Goal: Find specific page/section: Find specific page/section

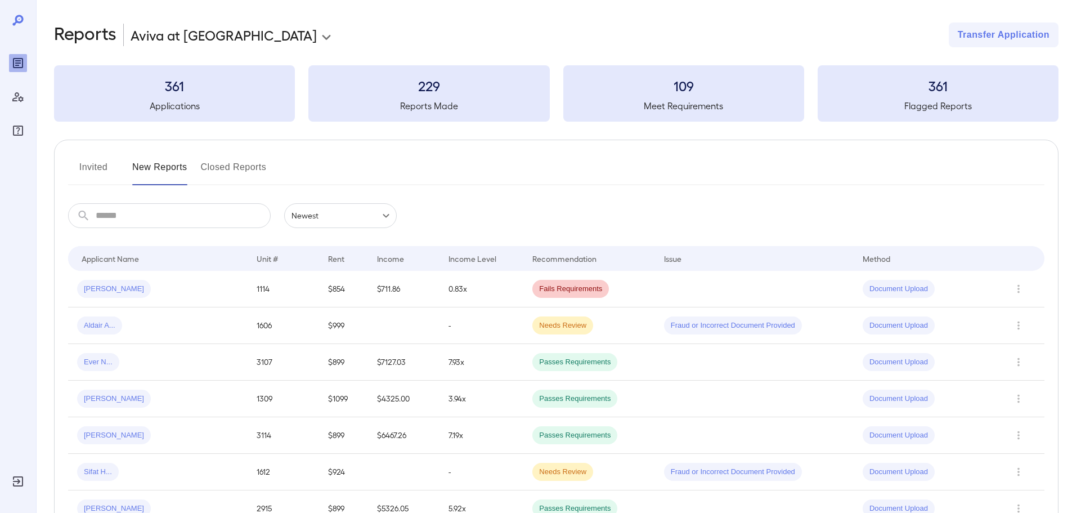
scroll to position [56, 0]
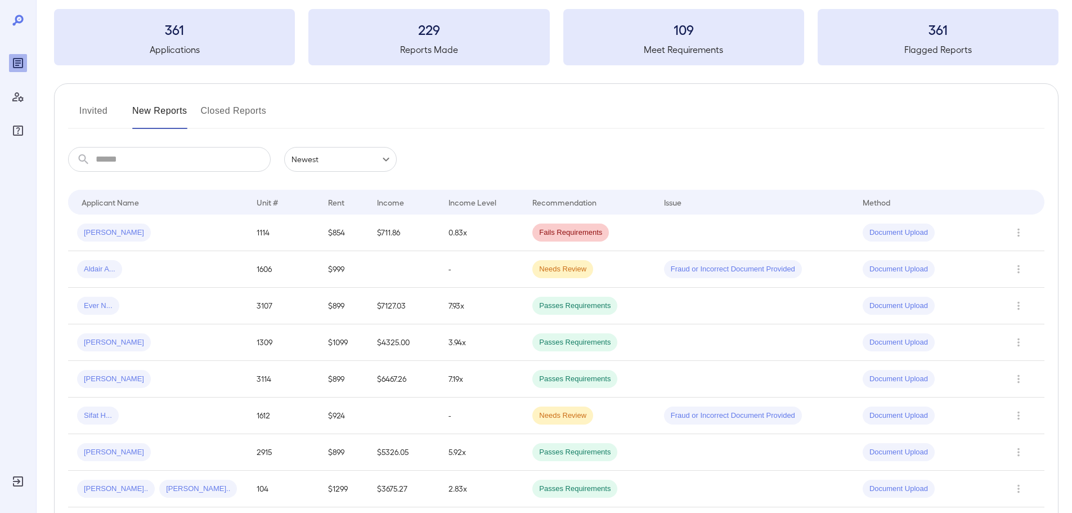
click at [107, 110] on button "Invited" at bounding box center [93, 115] width 51 height 27
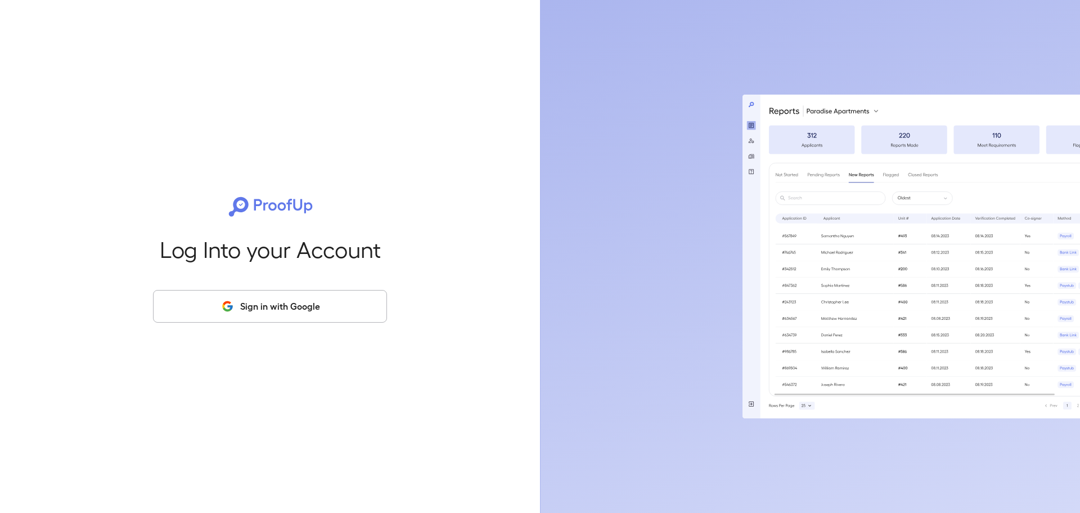
click at [295, 311] on button "Sign in with Google" at bounding box center [270, 306] width 234 height 33
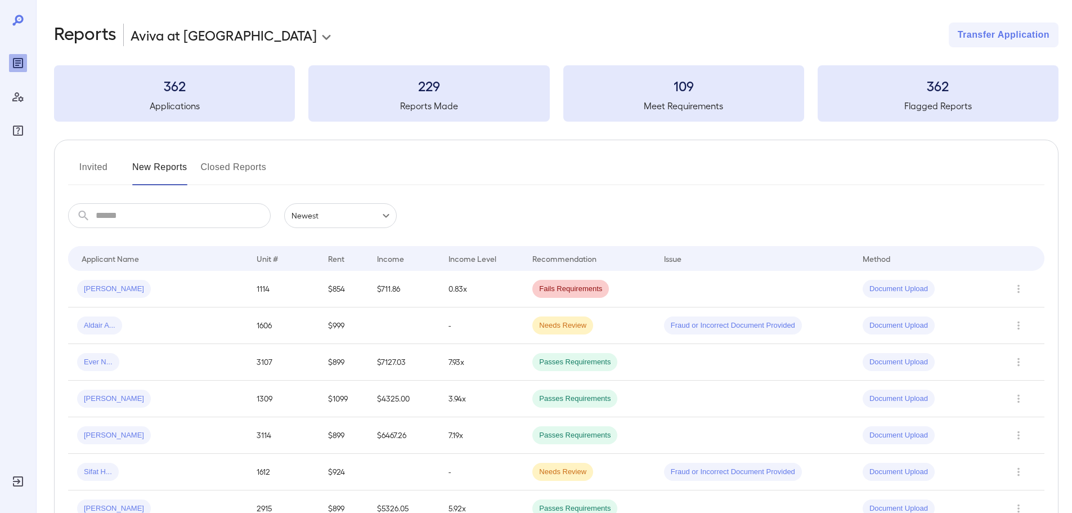
click at [419, 166] on div "Invited New Reports Closed Reports" at bounding box center [556, 171] width 976 height 27
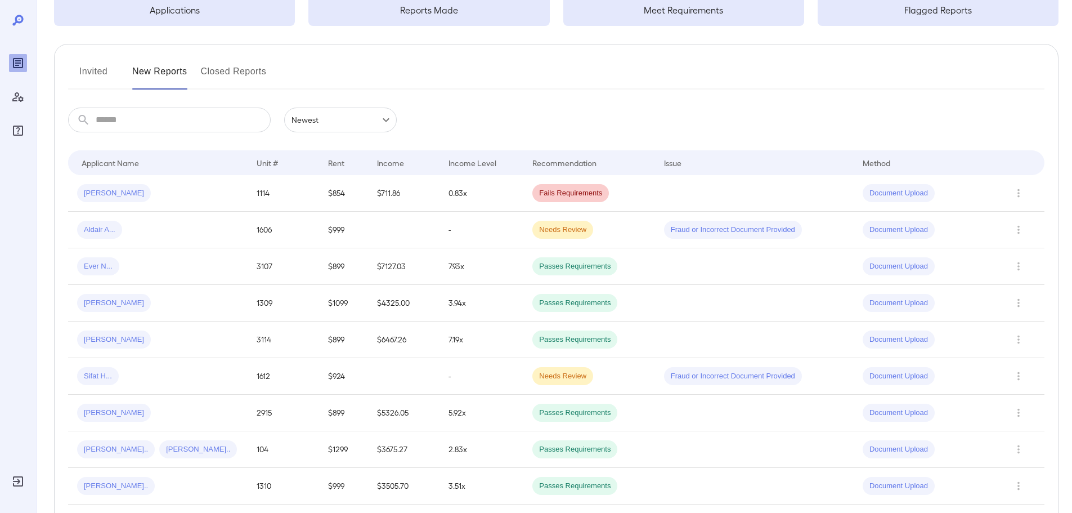
scroll to position [113, 0]
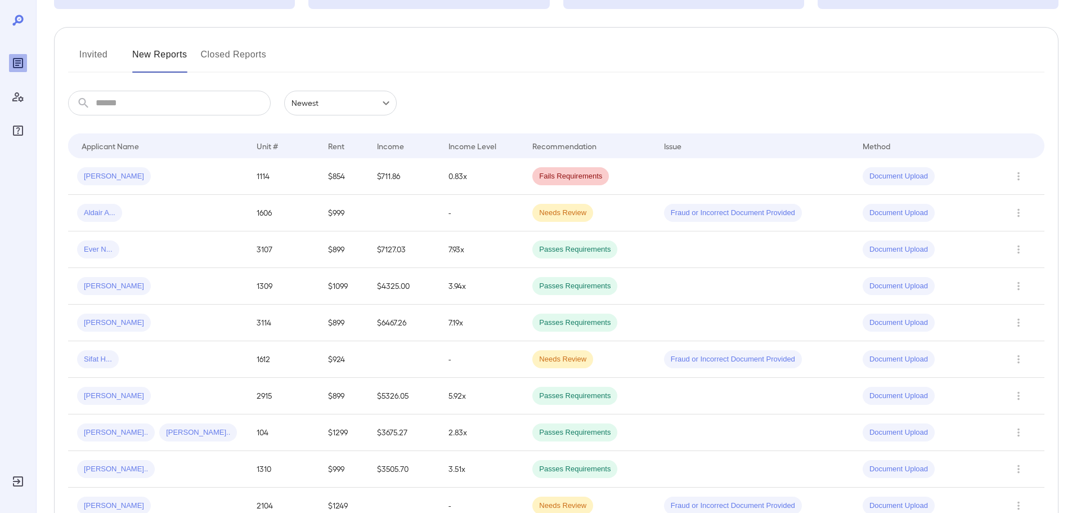
click at [81, 57] on button "Invited" at bounding box center [93, 59] width 51 height 27
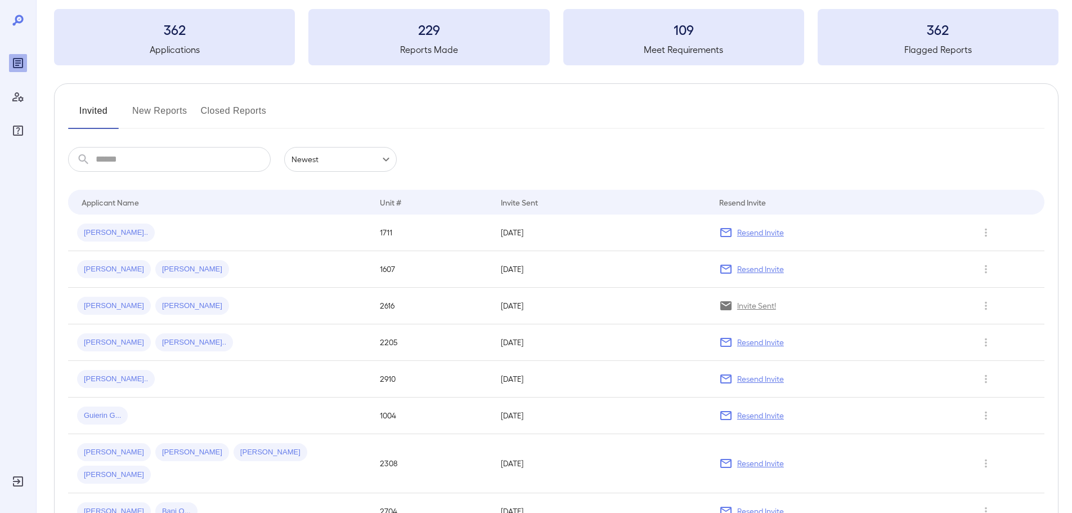
scroll to position [113, 0]
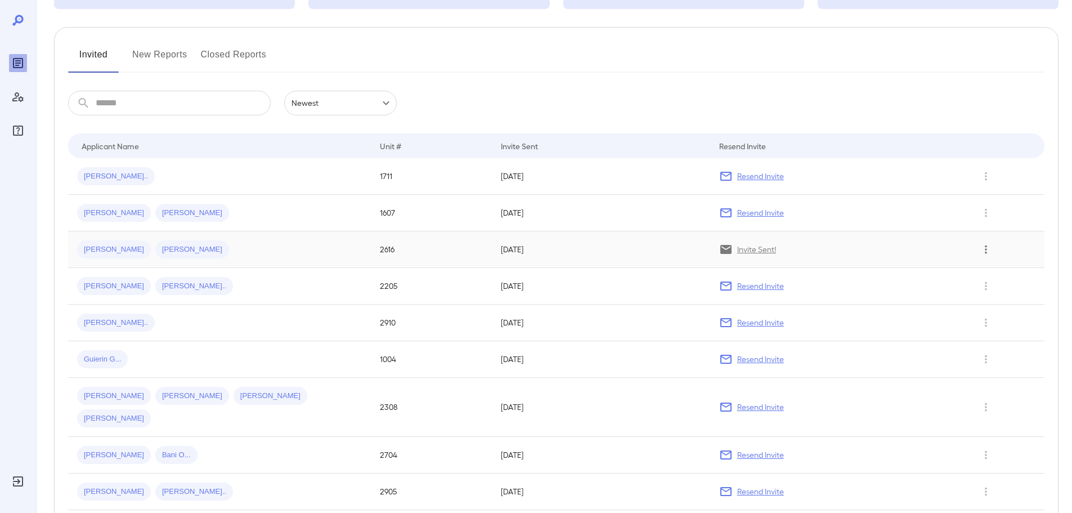
click at [988, 253] on icon "Row Actions" at bounding box center [986, 250] width 12 height 14
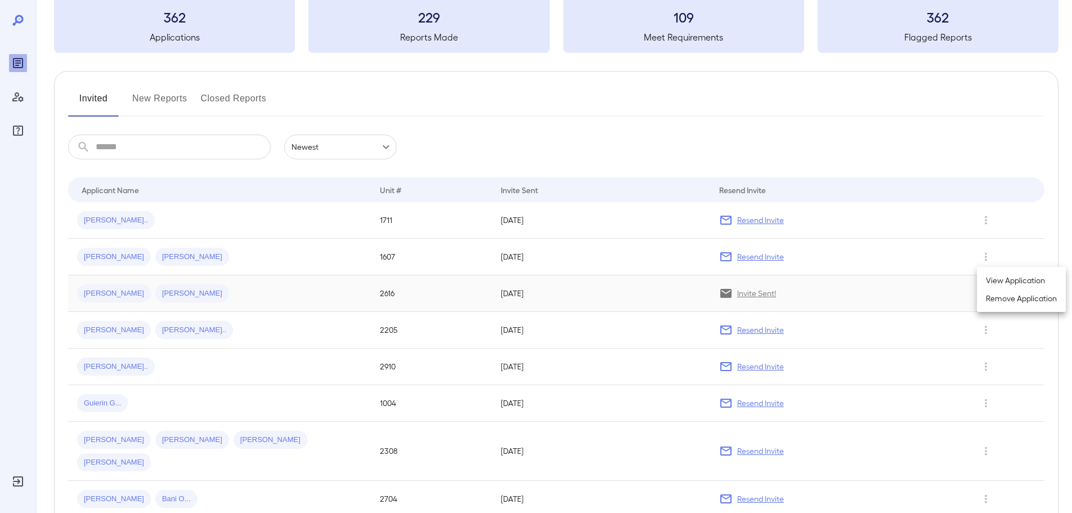
scroll to position [0, 0]
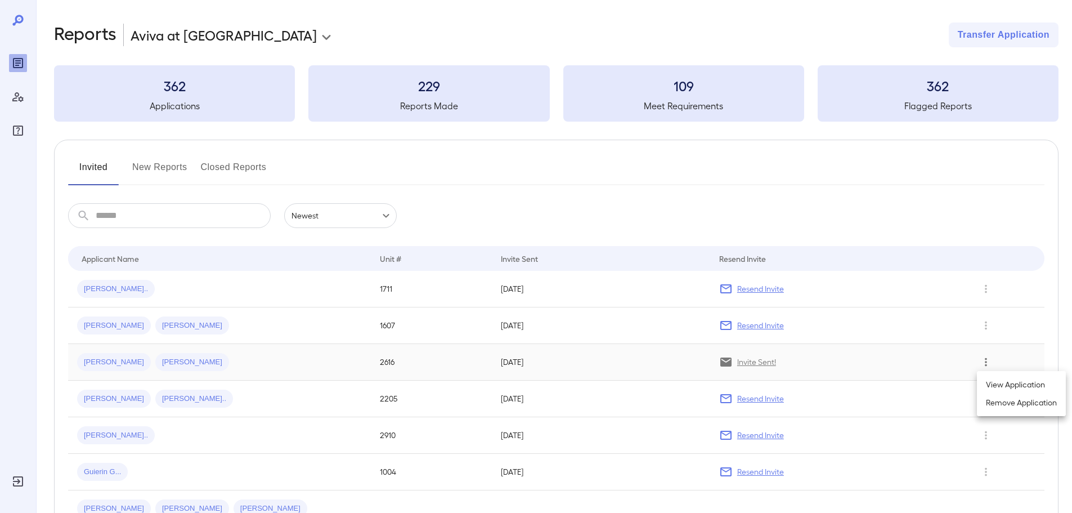
click at [450, 19] on div at bounding box center [536, 256] width 1072 height 513
